Goal: Transaction & Acquisition: Subscribe to service/newsletter

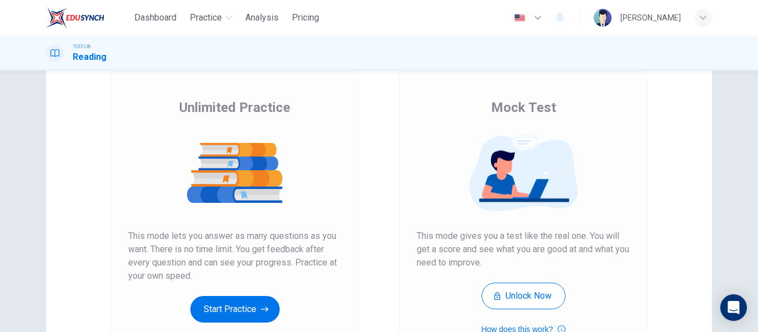
scroll to position [166, 0]
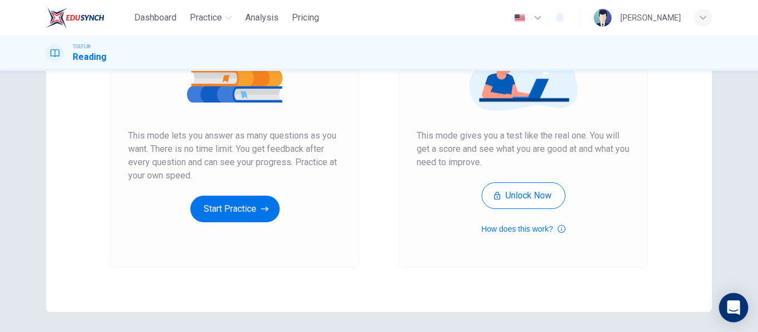
click at [735, 304] on icon "Open Intercom Messenger" at bounding box center [733, 308] width 13 height 14
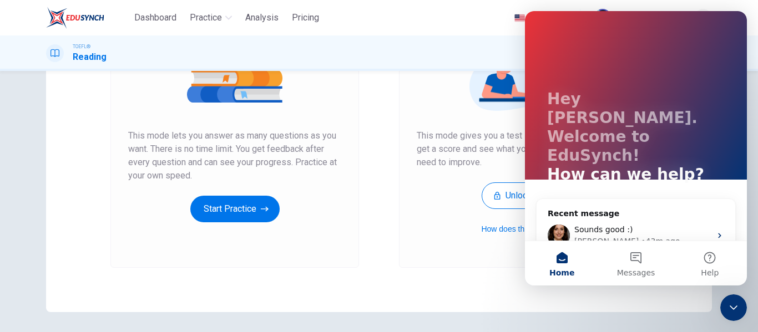
scroll to position [0, 0]
click at [620, 225] on span "Sounds good :)" at bounding box center [603, 229] width 58 height 9
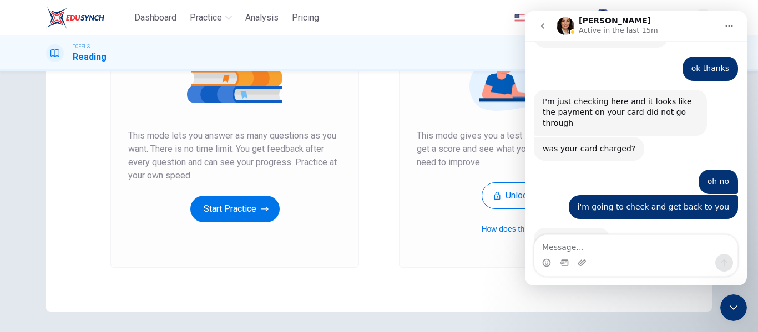
scroll to position [468, 0]
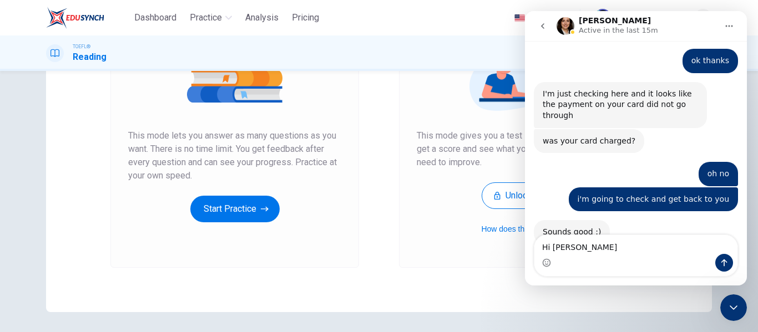
type textarea "Hi [PERSON_NAME]"
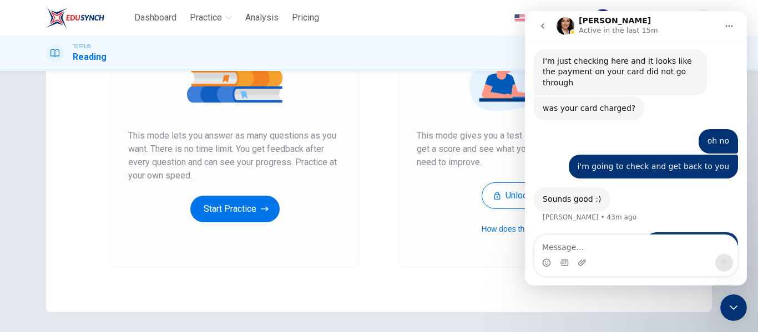
scroll to position [502, 0]
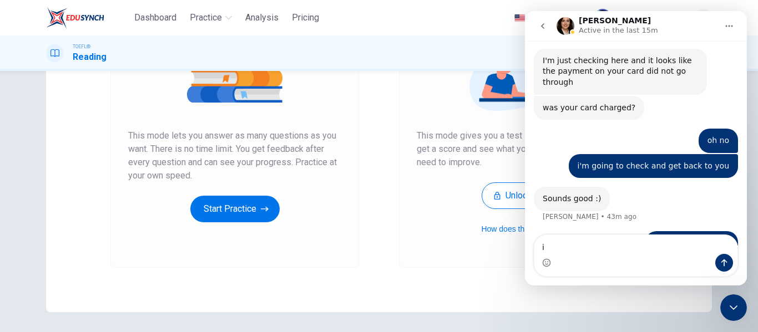
type textarea "i"
type textarea "I"
type textarea "d"
click at [484, 199] on button "Unlock Now" at bounding box center [524, 196] width 84 height 27
